Goal: Task Accomplishment & Management: Use online tool/utility

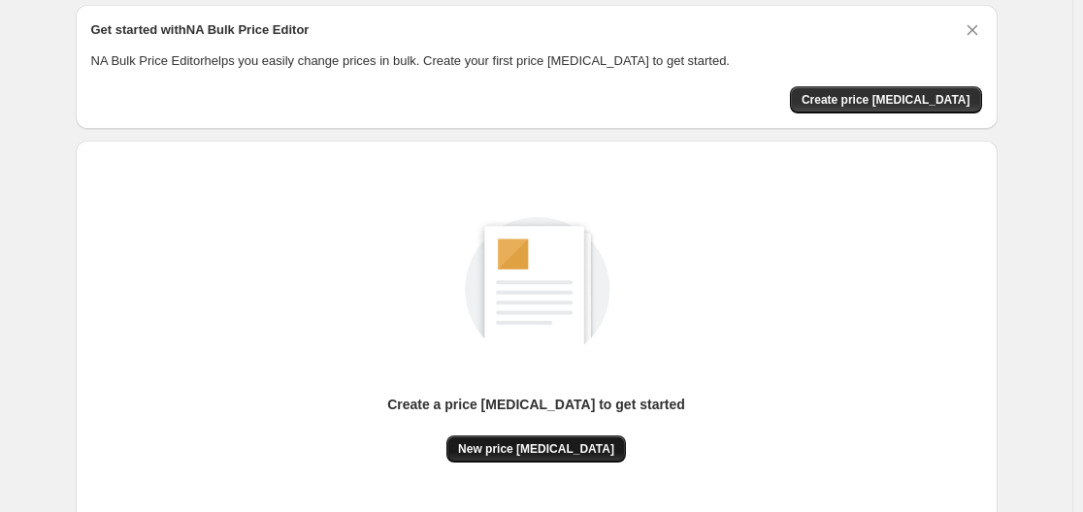
scroll to position [97, 0]
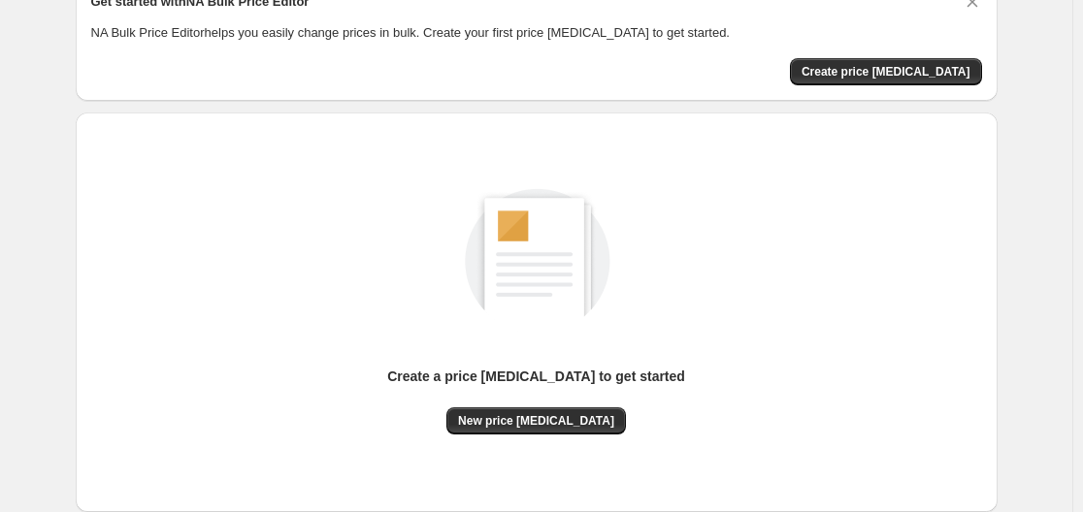
click at [540, 437] on div "Create a price [MEDICAL_DATA] to get started New price [MEDICAL_DATA]" at bounding box center [536, 312] width 891 height 369
click at [549, 434] on button "New price [MEDICAL_DATA]" at bounding box center [536, 421] width 180 height 27
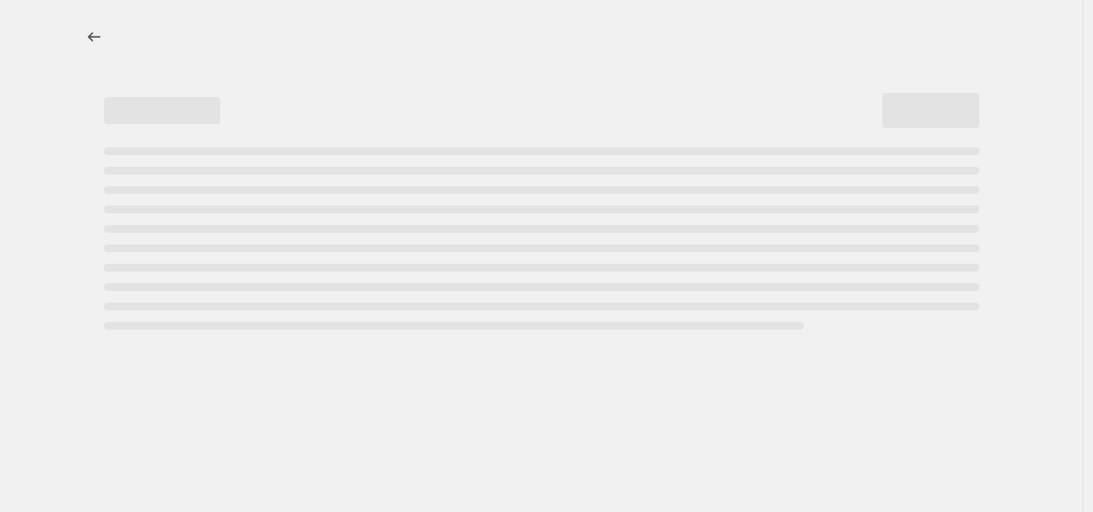
select select "percentage"
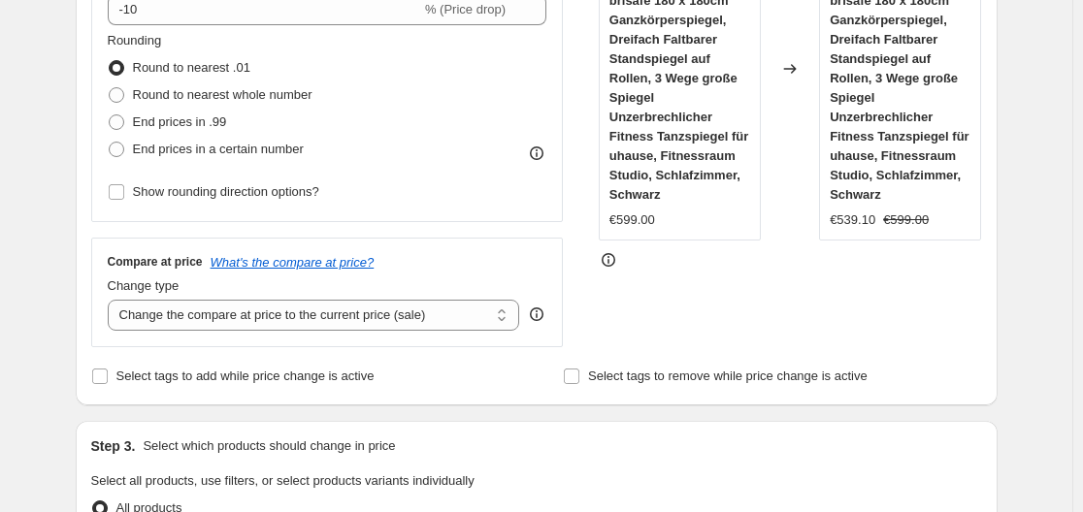
scroll to position [291, 0]
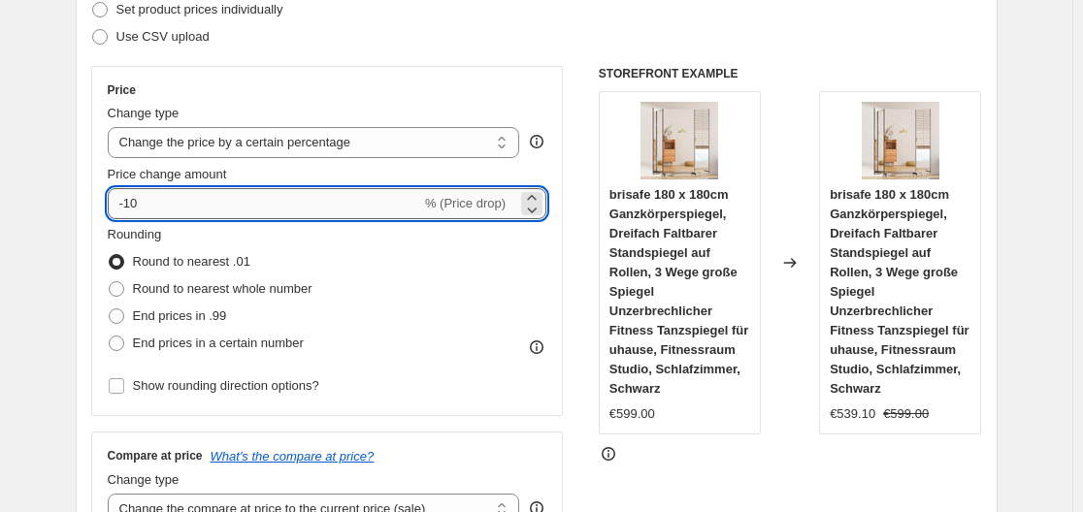
click at [235, 204] on input "-10" at bounding box center [264, 203] width 313 height 31
type input "-1"
type input "-35"
click at [492, 66] on div "Price Change type Change the price to a certain amount Change the price by a ce…" at bounding box center [327, 241] width 473 height 350
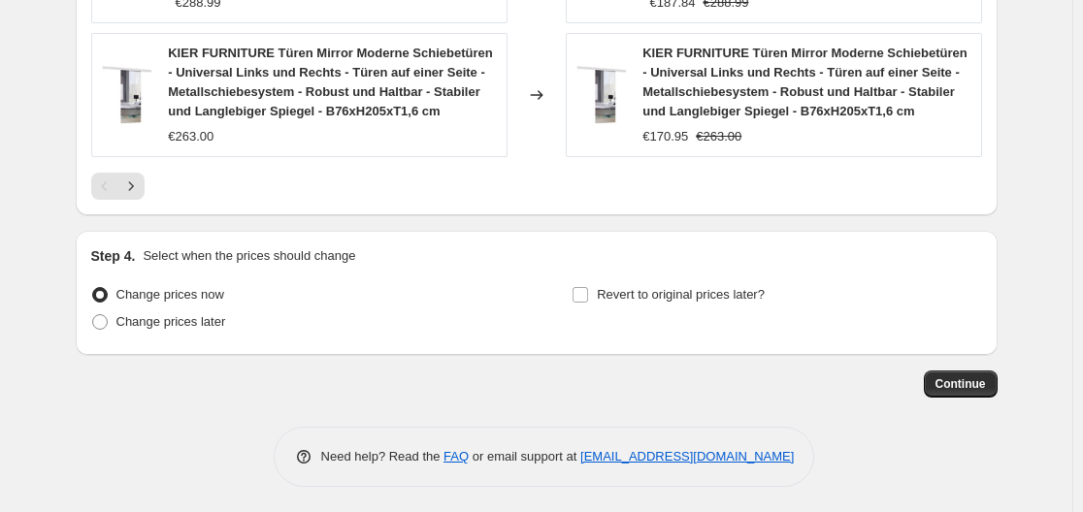
scroll to position [1673, 0]
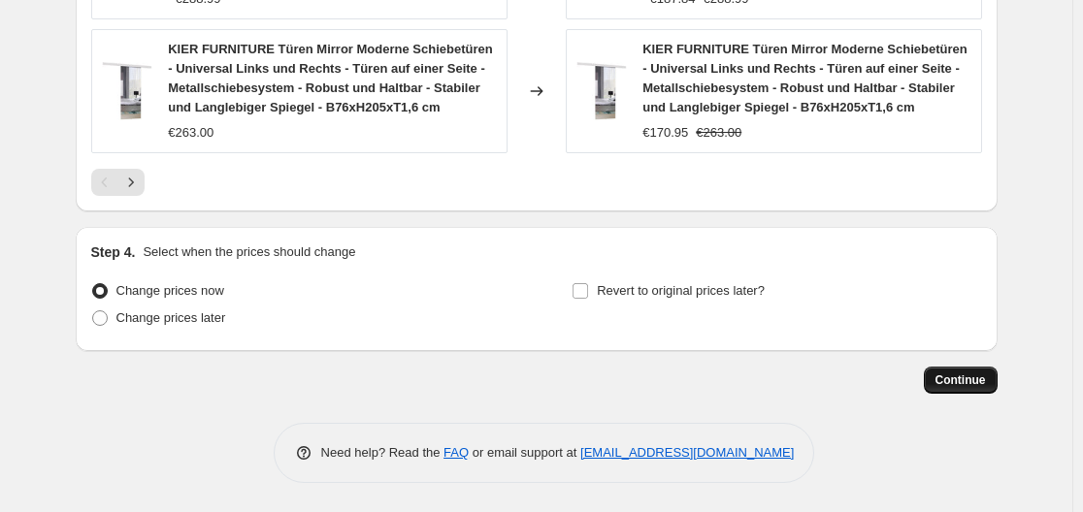
click at [955, 367] on button "Continue" at bounding box center [961, 380] width 74 height 27
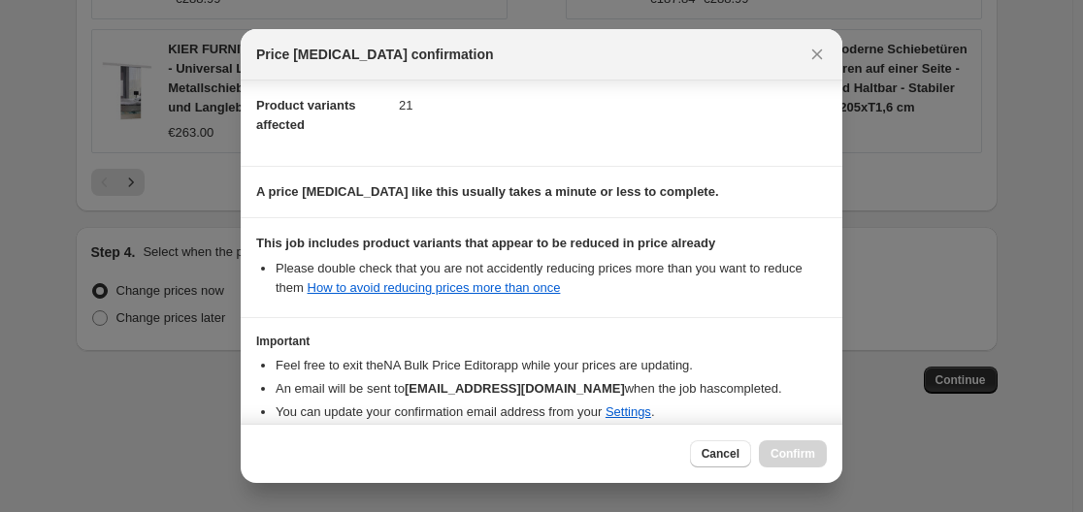
scroll to position [305, 0]
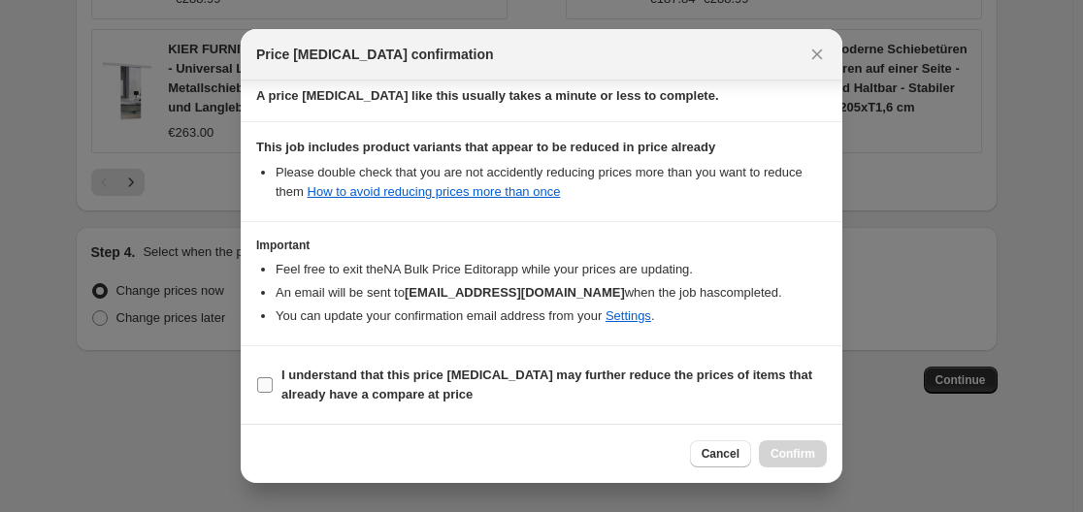
click at [594, 375] on b "I understand that this price [MEDICAL_DATA] may further reduce the prices of it…" at bounding box center [546, 385] width 531 height 34
click at [273, 377] on input "I understand that this price [MEDICAL_DATA] may further reduce the prices of it…" at bounding box center [265, 385] width 16 height 16
checkbox input "true"
click at [798, 448] on span "Confirm" at bounding box center [792, 454] width 45 height 16
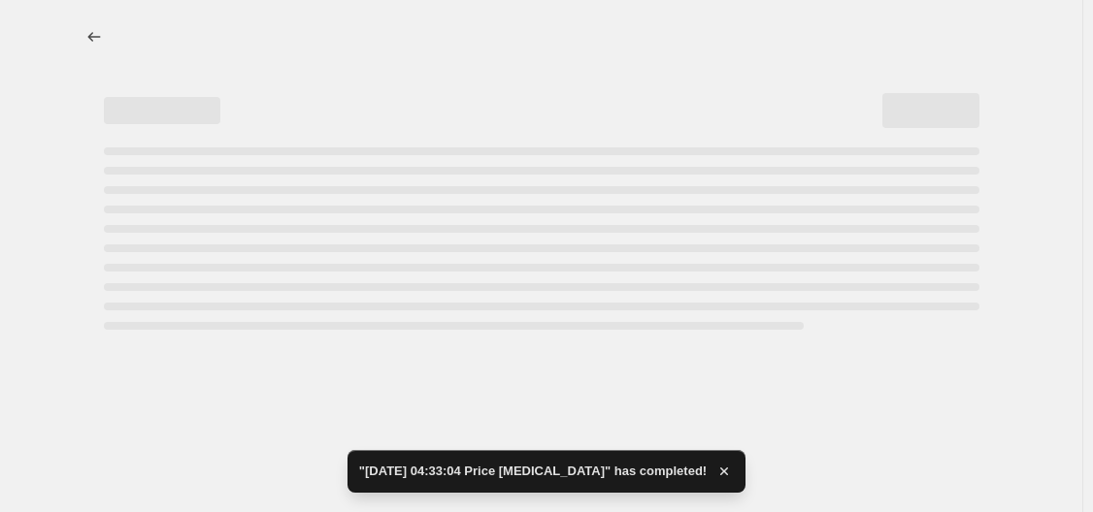
select select "percentage"
